Goal: Check status: Check status

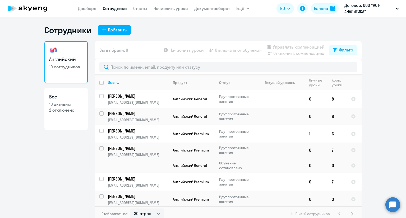
select select "30"
click at [91, 8] on link "Дашборд" at bounding box center [87, 8] width 18 height 5
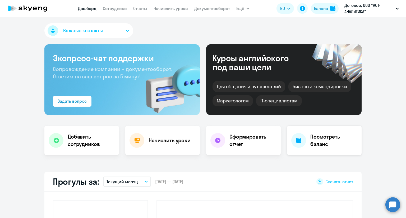
click at [330, 101] on div "Для общения и путешествий [PERSON_NAME] и командировки Маркетологам IT-специали…" at bounding box center [283, 92] width 143 height 29
select select "30"
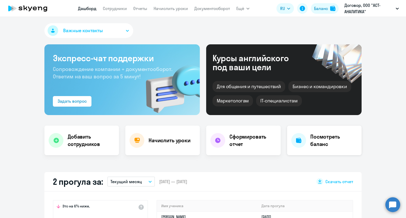
click at [324, 138] on h4 "Посмотреть баланс" at bounding box center [333, 140] width 47 height 15
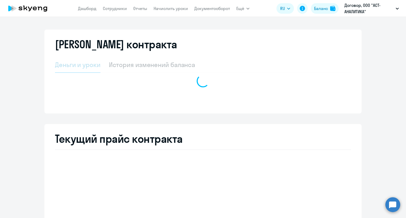
select select "english_adult_not_native_speaker"
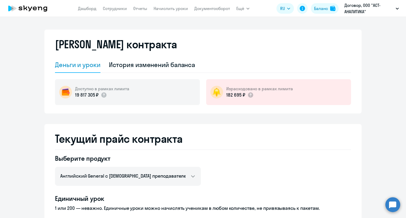
click at [252, 99] on div "Израсходовано в рамках лимита 182 695 ₽" at bounding box center [278, 92] width 145 height 26
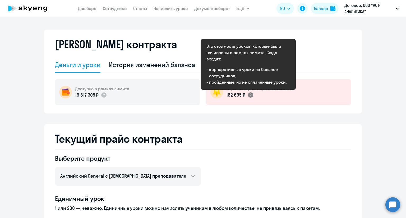
click at [248, 95] on circle at bounding box center [250, 94] width 5 height 5
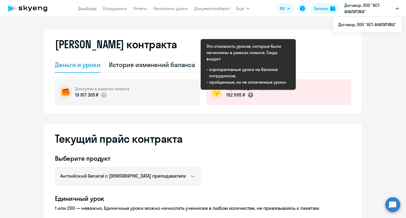
click at [248, 96] on circle at bounding box center [250, 94] width 5 height 5
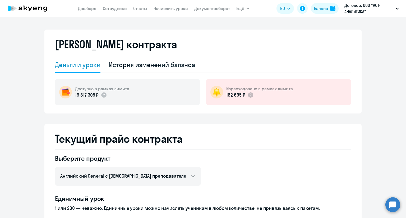
click at [271, 101] on div "Израсходовано в рамках лимита 182 695 ₽" at bounding box center [278, 92] width 145 height 26
click at [263, 90] on h5 "Израсходовано в рамках лимита" at bounding box center [259, 89] width 67 height 6
click at [239, 92] on p "182 695 ₽" at bounding box center [235, 95] width 19 height 7
